Goal: Information Seeking & Learning: Learn about a topic

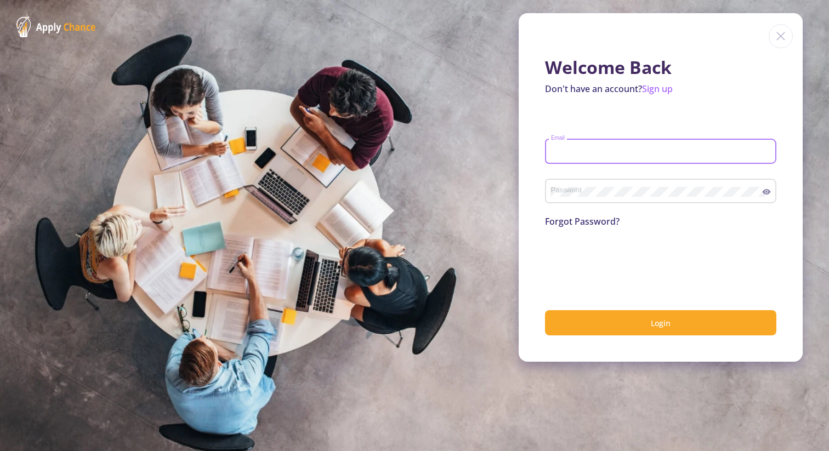
click at [577, 153] on input "Email" at bounding box center [662, 152] width 224 height 10
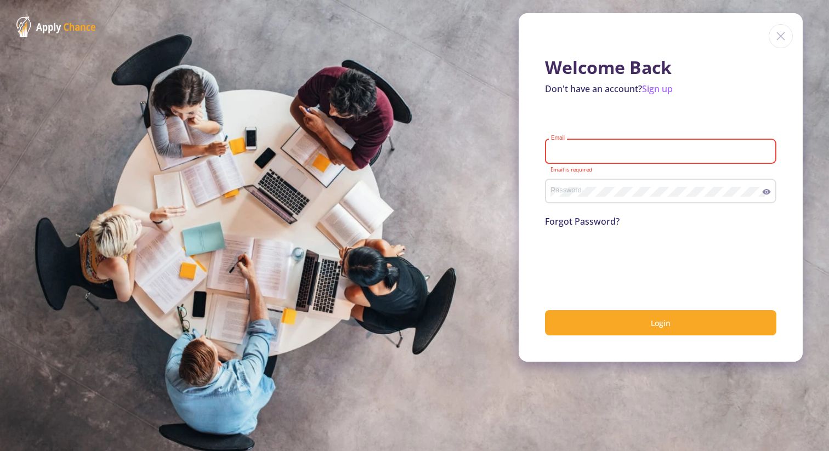
click at [632, 156] on input "Email" at bounding box center [662, 152] width 224 height 10
type input "[PERSON_NAME][EMAIL_ADDRESS][DOMAIN_NAME]"
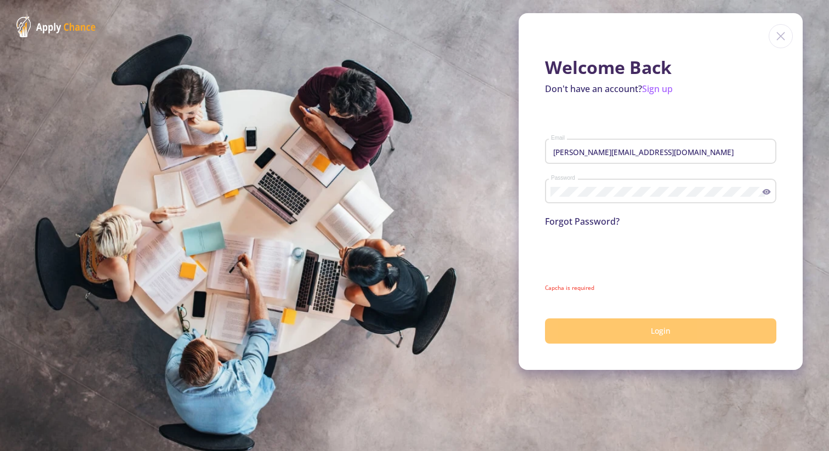
click at [610, 339] on body "Welcome Back Don't have an account? Sign up a.reza.khanari@gmail.com Email Pass…" at bounding box center [414, 225] width 829 height 451
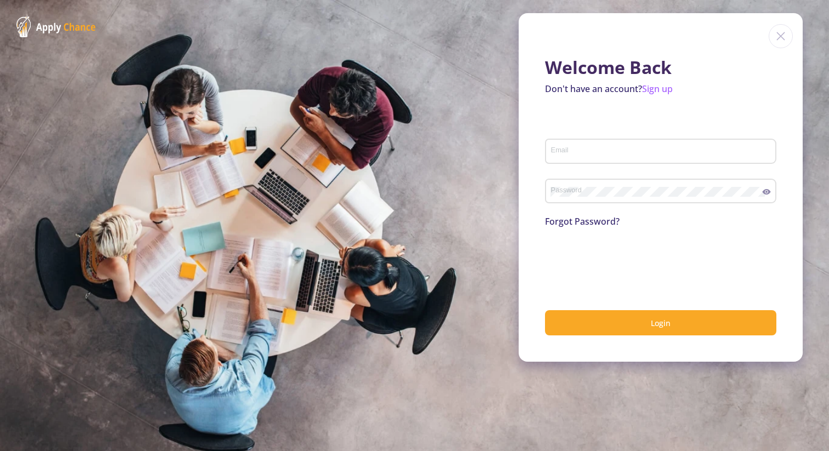
click at [579, 156] on input "Email" at bounding box center [662, 152] width 224 height 10
type input "[PERSON_NAME][EMAIL_ADDRESS][DOMAIN_NAME]"
click at [545, 310] on button "Login" at bounding box center [660, 323] width 231 height 26
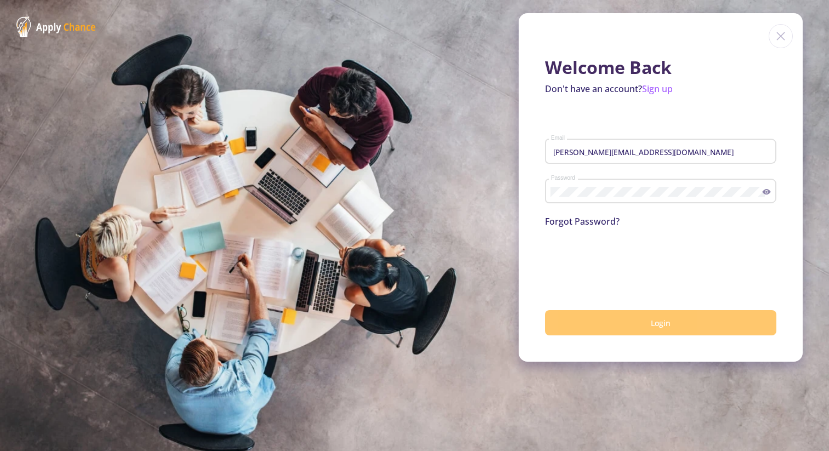
click at [582, 326] on button "Login" at bounding box center [660, 323] width 231 height 26
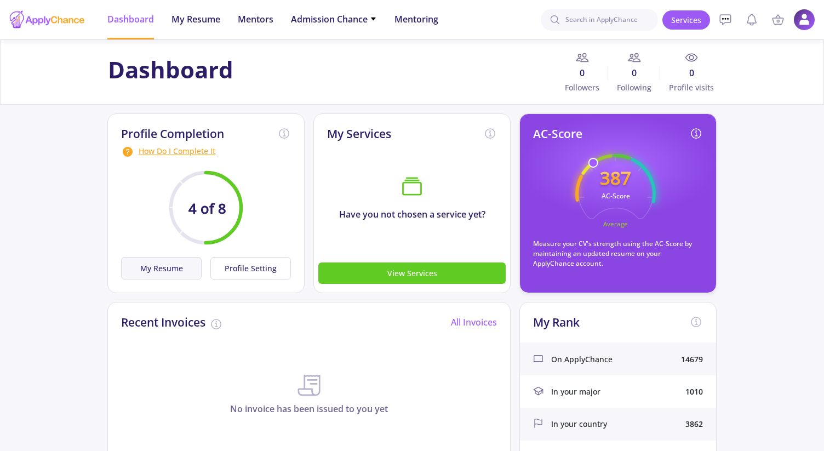
click at [182, 270] on button "My Resume" at bounding box center [161, 268] width 81 height 22
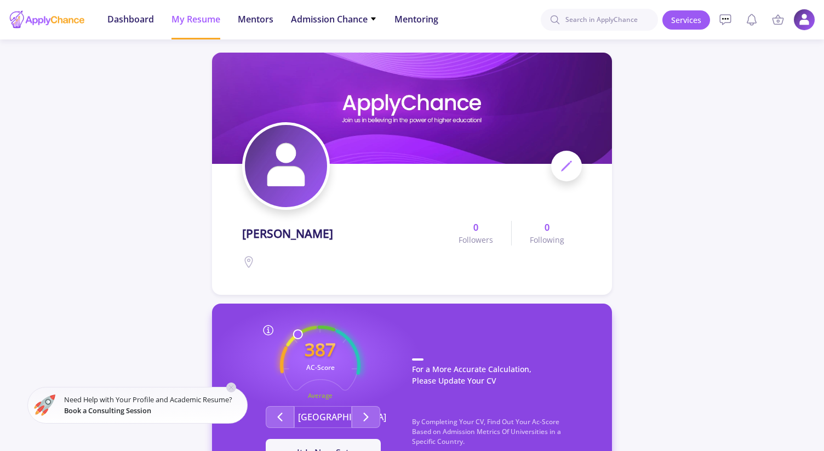
click at [232, 386] on icon at bounding box center [231, 387] width 9 height 9
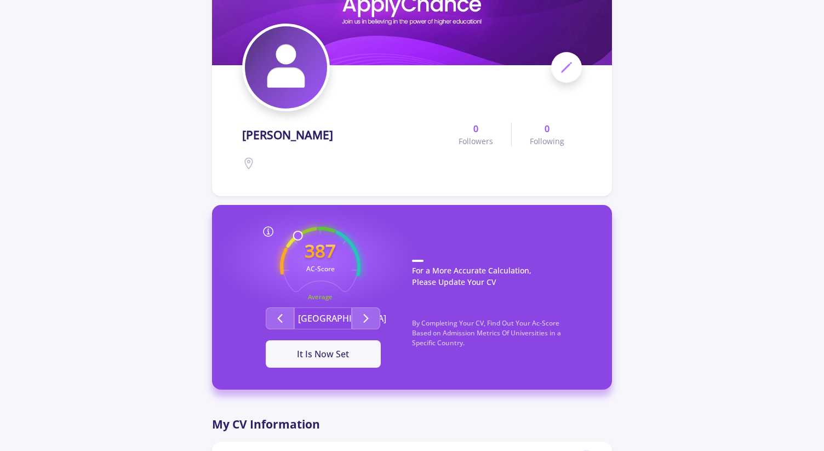
scroll to position [104, 0]
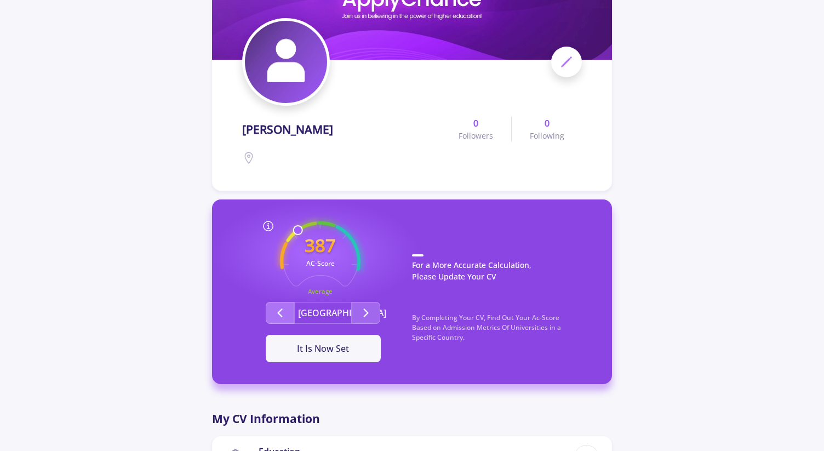
click at [278, 305] on button "Second group" at bounding box center [280, 313] width 29 height 22
click at [364, 320] on button "Second group" at bounding box center [366, 313] width 29 height 22
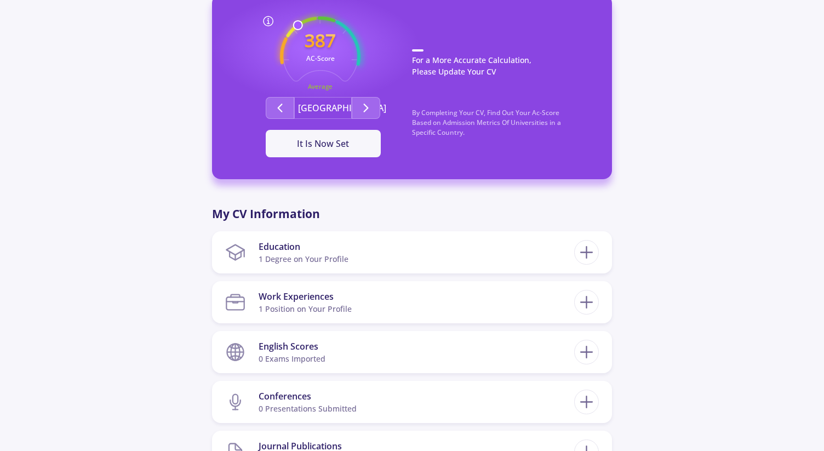
scroll to position [314, 0]
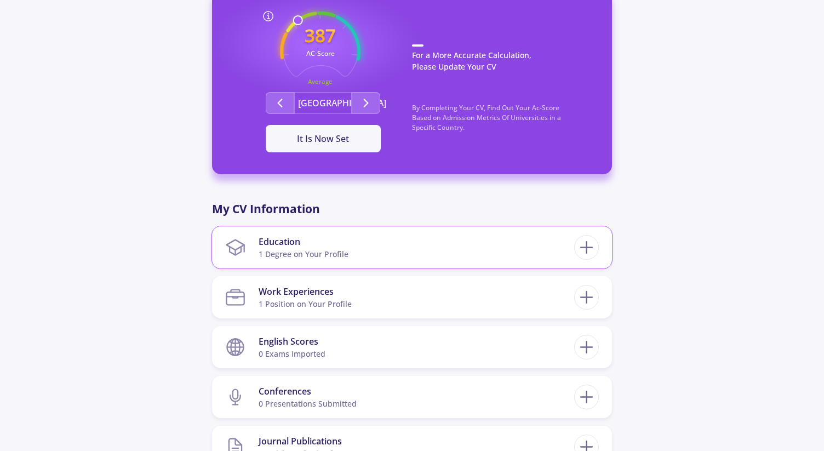
click at [337, 245] on div "Education" at bounding box center [304, 241] width 90 height 13
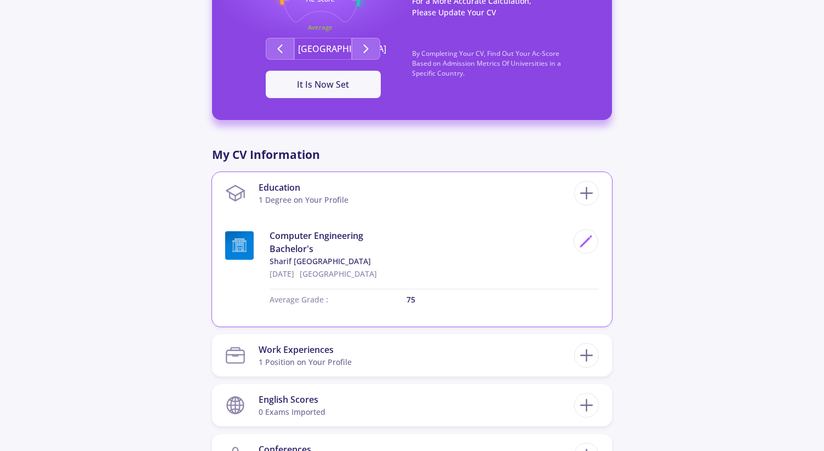
scroll to position [372, 0]
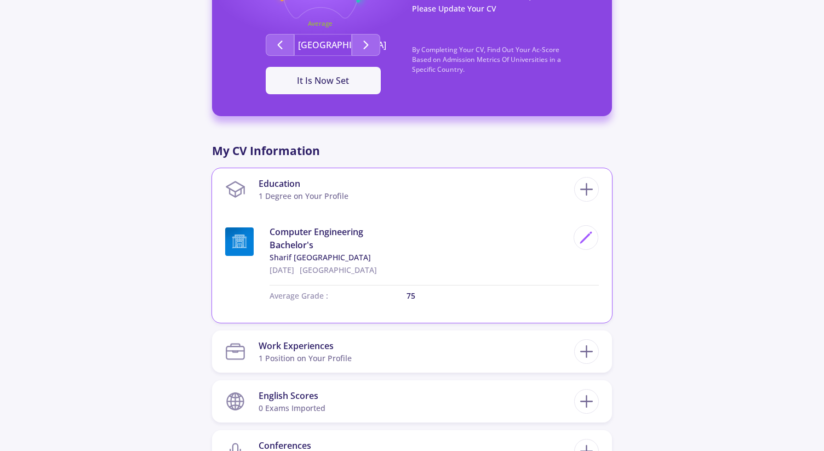
click at [412, 297] on p "75" at bounding box center [503, 296] width 192 height 12
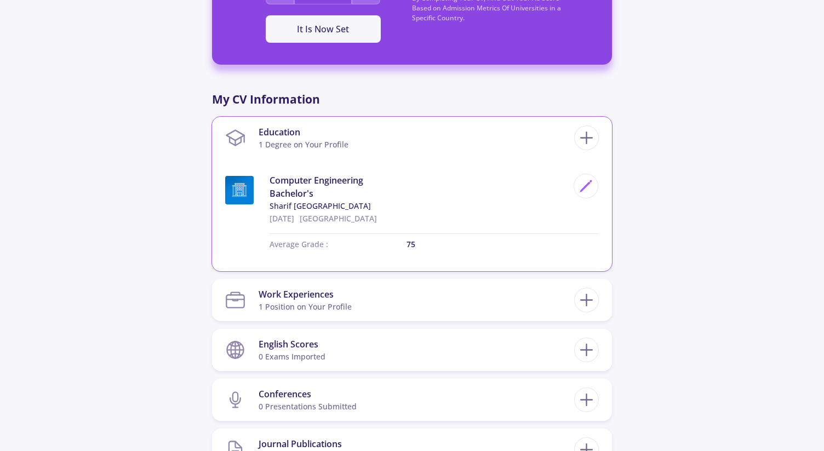
scroll to position [428, 0]
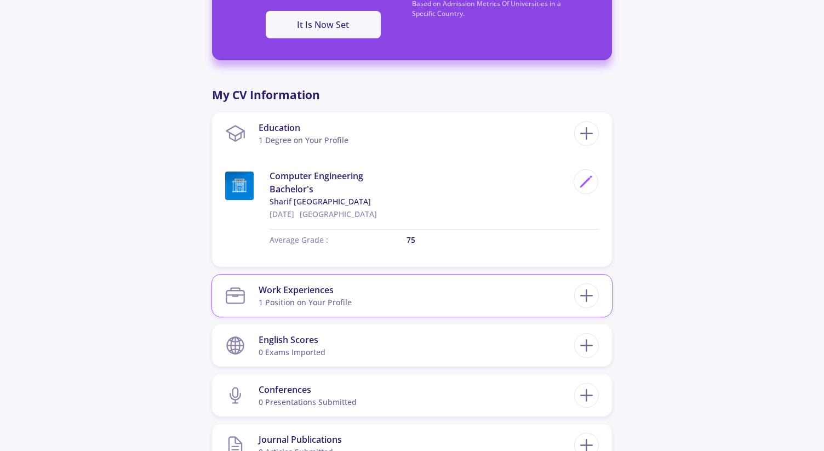
click at [469, 304] on section "Work Experiences 1 Position on Your Profile" at bounding box center [399, 295] width 349 height 33
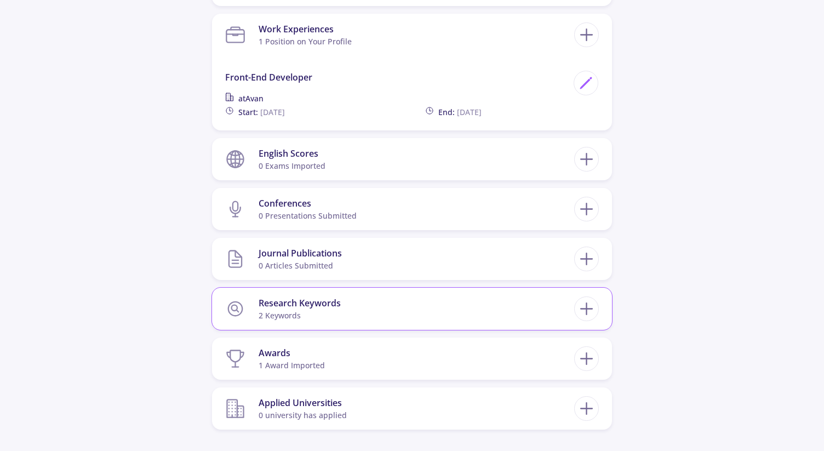
scroll to position [690, 0]
click at [400, 319] on section "Research Keywords 2 keywords" at bounding box center [399, 307] width 349 height 33
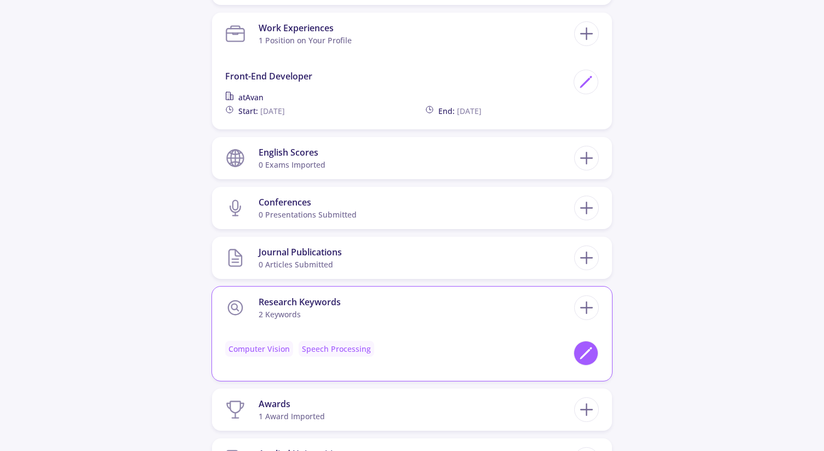
click at [582, 351] on icon at bounding box center [586, 353] width 15 height 15
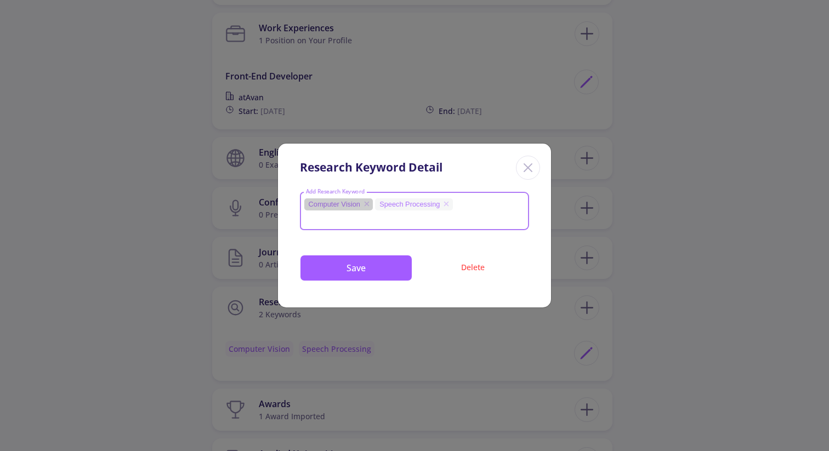
click at [501, 212] on div "computer vision Speech processing" at bounding box center [414, 211] width 223 height 27
click at [479, 215] on input "Add Research Keyword" at bounding box center [414, 219] width 219 height 10
type input "Artificial Intelligence"
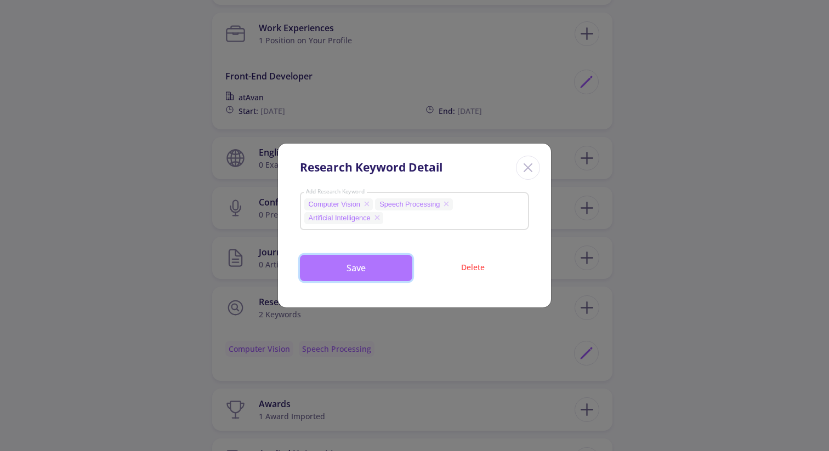
click at [402, 261] on button "Save" at bounding box center [356, 268] width 112 height 26
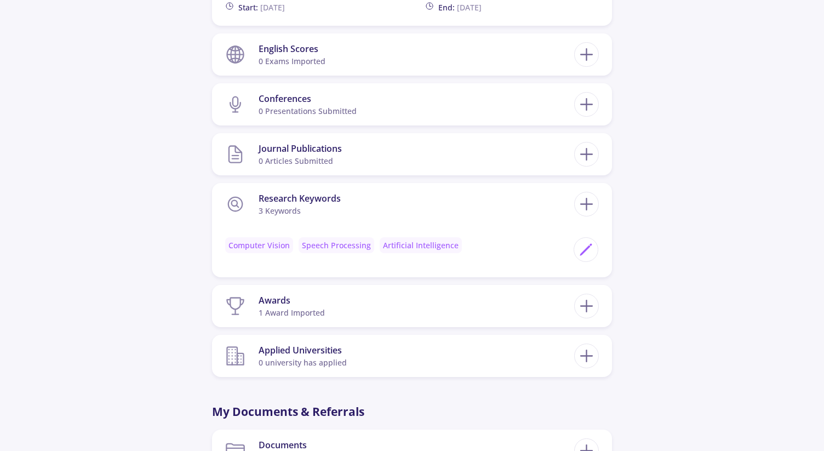
scroll to position [798, 0]
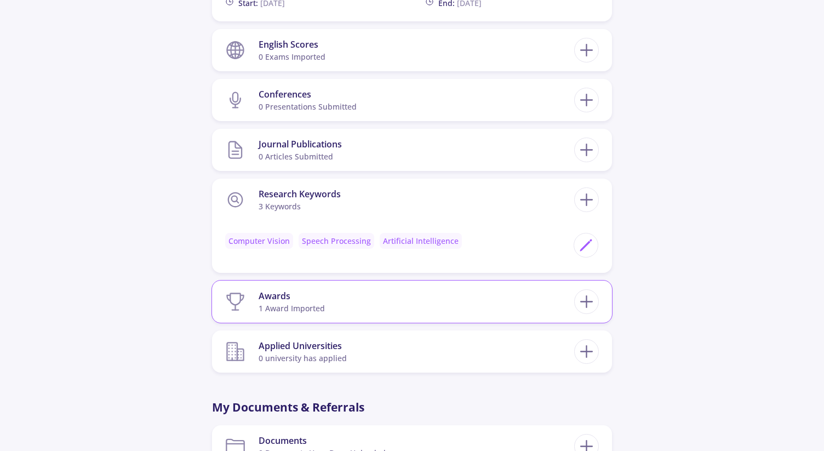
click at [385, 306] on section "Awards 1 award imported" at bounding box center [399, 301] width 349 height 33
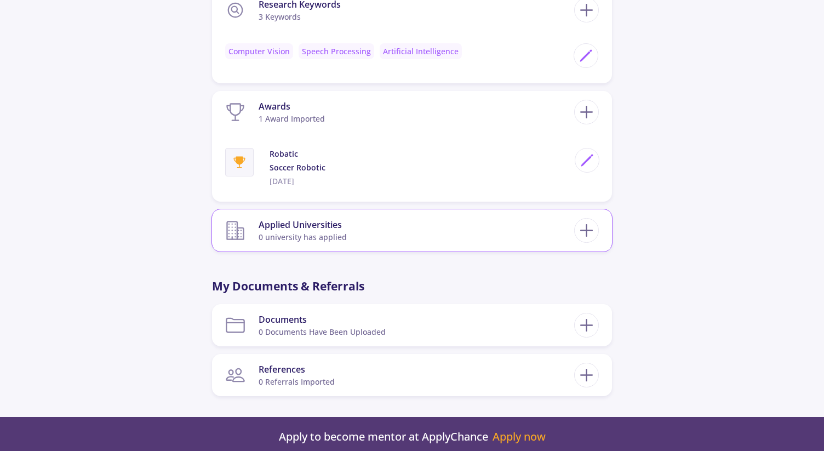
scroll to position [1003, 0]
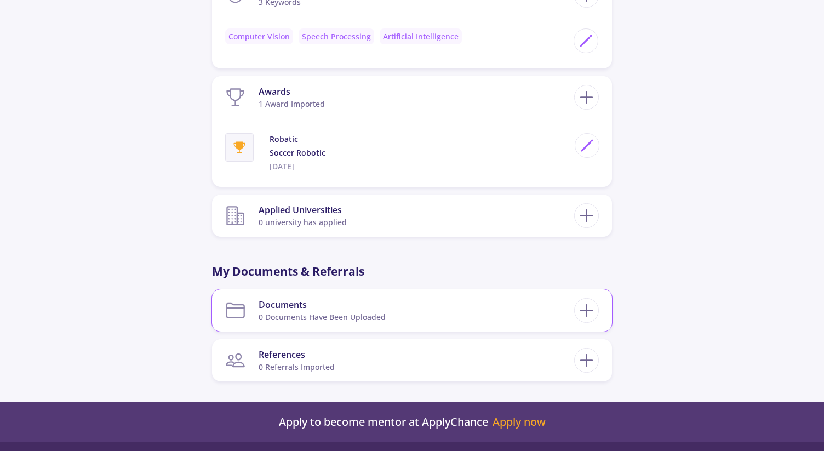
click at [351, 314] on div "0 documents have been uploaded" at bounding box center [322, 317] width 127 height 12
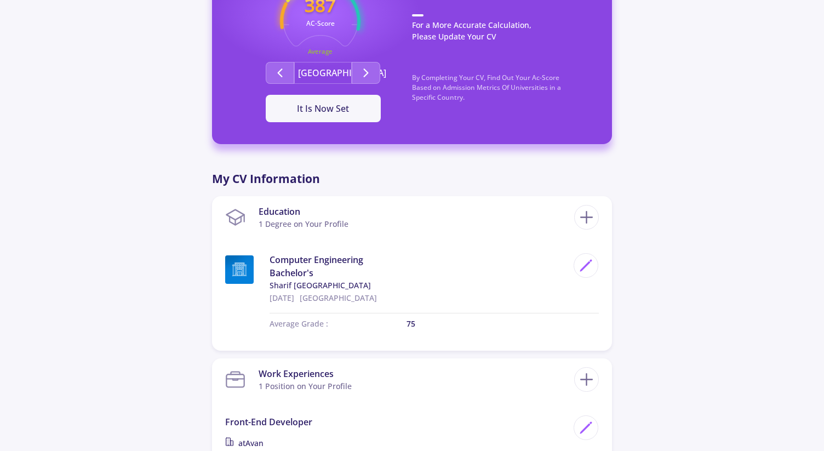
scroll to position [0, 0]
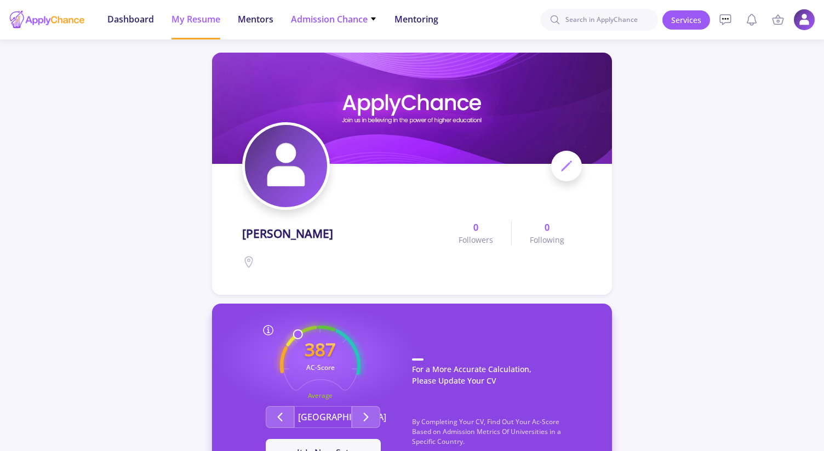
click at [324, 21] on span "Admission Chance" at bounding box center [334, 19] width 86 height 13
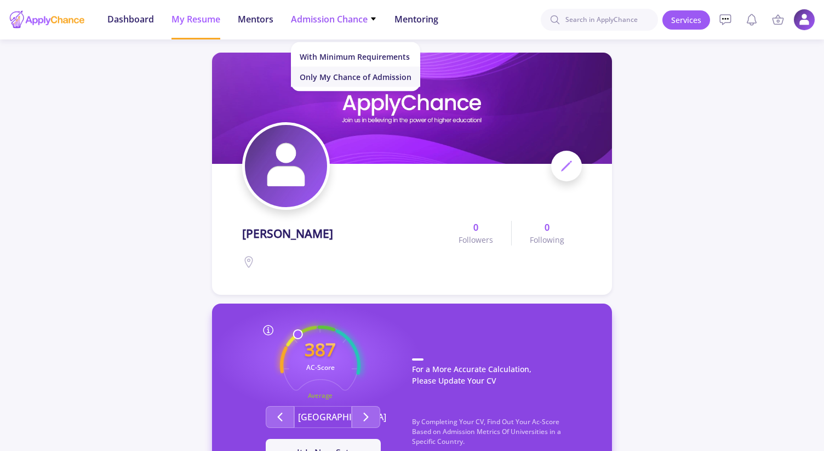
click at [358, 82] on link "Only My Chance of Admission" at bounding box center [355, 77] width 129 height 20
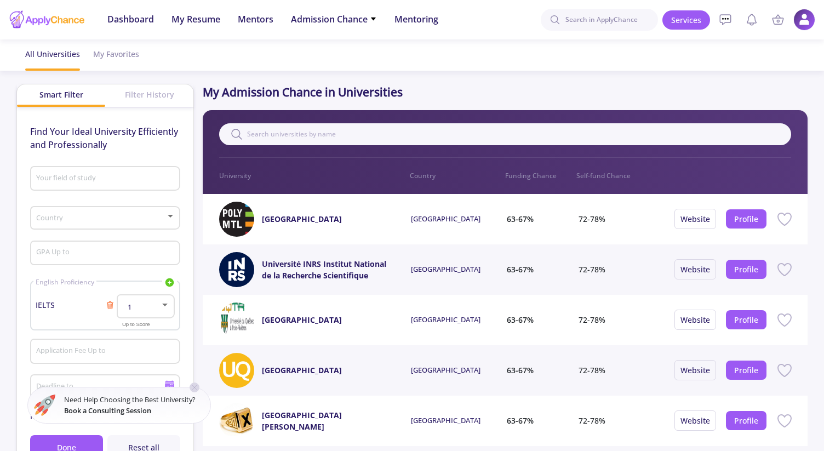
click at [538, 177] on p "Funding Chance" at bounding box center [540, 176] width 71 height 10
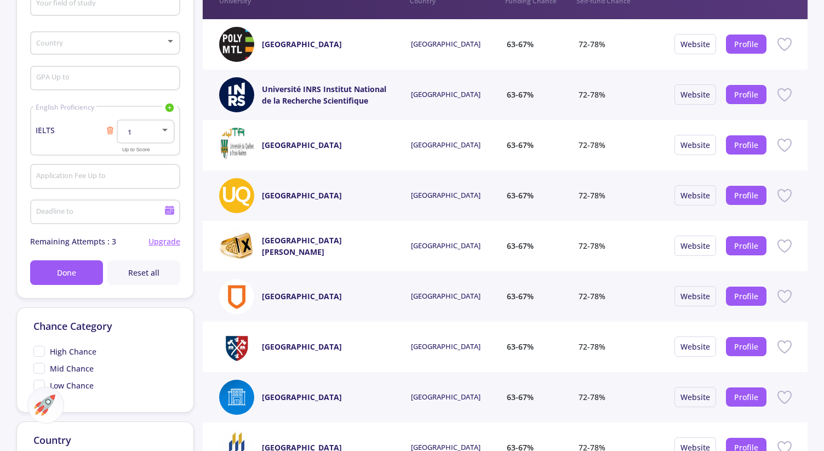
scroll to position [144, 0]
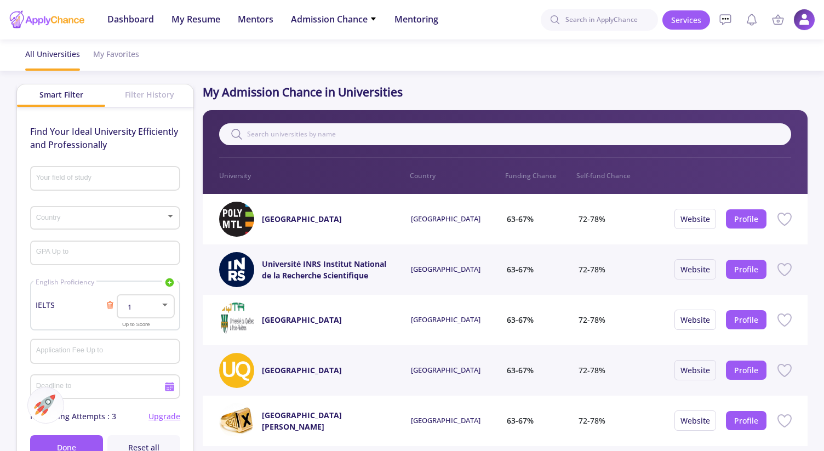
click at [162, 300] on div "1" at bounding box center [146, 304] width 48 height 27
click at [56, 307] on div at bounding box center [412, 225] width 824 height 451
click at [109, 303] on icon at bounding box center [110, 302] width 2 height 1
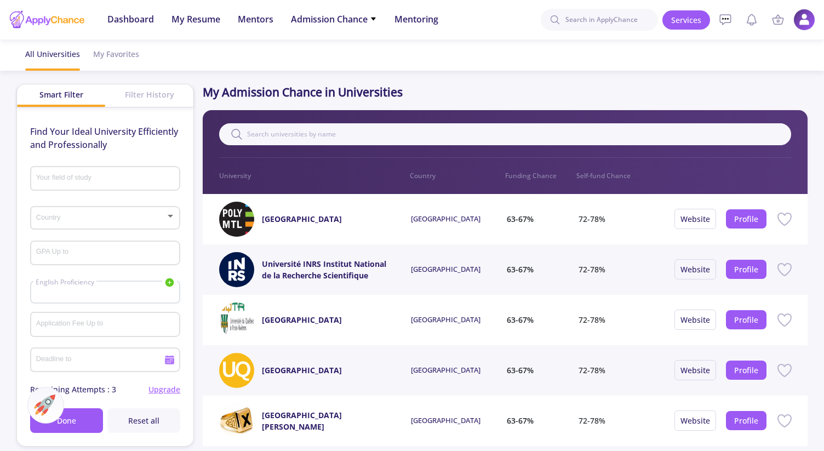
click at [166, 288] on icon at bounding box center [169, 282] width 10 height 10
click at [127, 318] on link "TOEFL" at bounding box center [115, 317] width 123 height 16
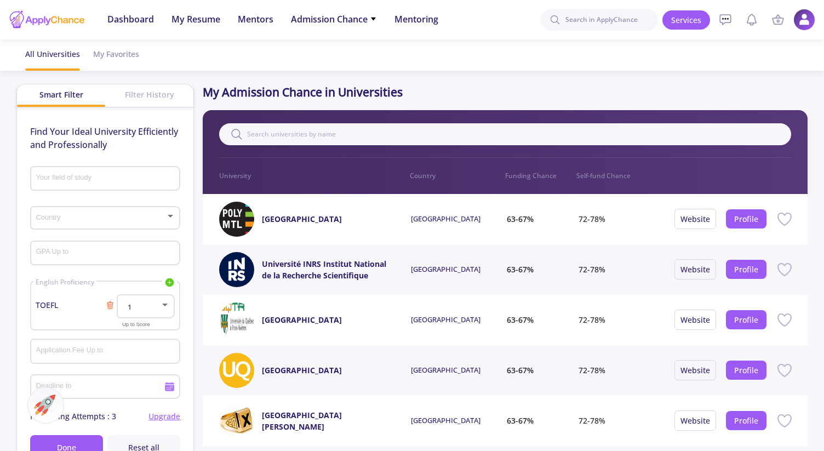
click at [163, 308] on div at bounding box center [165, 304] width 10 height 9
click at [152, 350] on span "90" at bounding box center [147, 350] width 38 height 20
click at [108, 307] on icon at bounding box center [110, 306] width 5 height 6
